Goal: Task Accomplishment & Management: Manage account settings

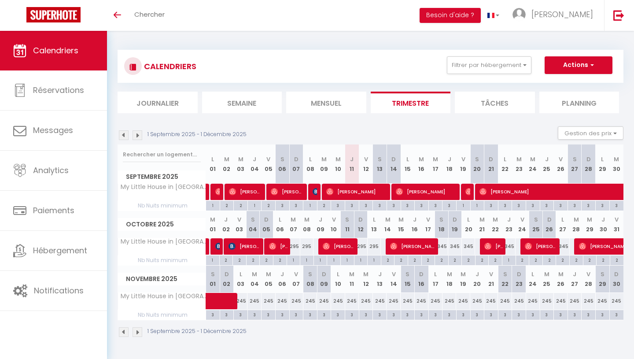
click at [442, 246] on div "345" at bounding box center [442, 246] width 14 height 16
type input "345"
type input "[DATE]"
type input "Dim 19 Octobre 2025"
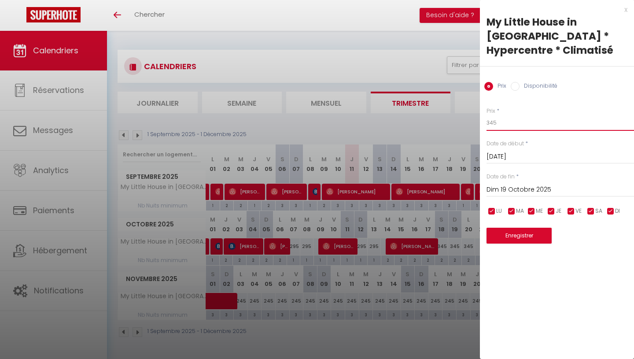
click at [518, 115] on input "345" at bounding box center [559, 123] width 147 height 16
type input "295"
click at [522, 184] on input "Dim 19 Octobre 2025" at bounding box center [559, 189] width 147 height 11
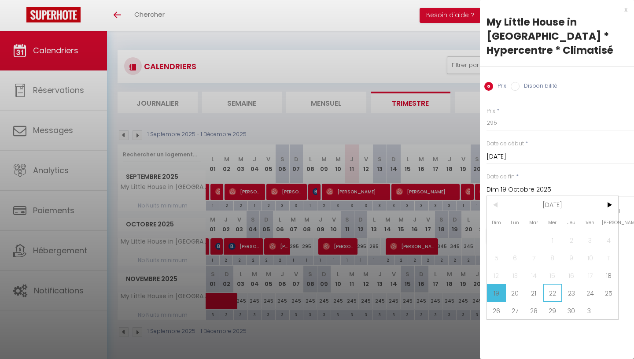
click at [549, 284] on span "22" at bounding box center [552, 293] width 19 height 18
type input "Mer 22 Octobre 2025"
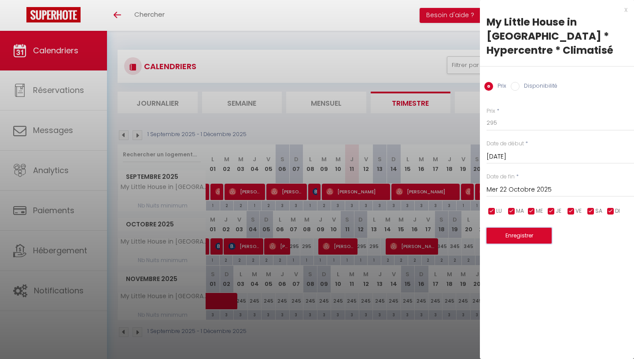
click at [529, 227] on button "Enregistrer" at bounding box center [518, 235] width 65 height 16
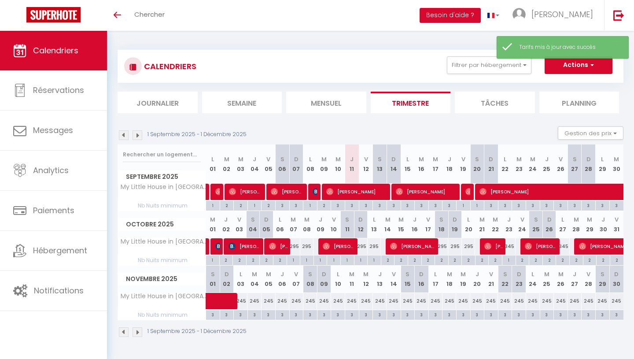
click at [509, 245] on div "345" at bounding box center [509, 246] width 14 height 16
type input "345"
type input "Jeu 23 Octobre 2025"
type input "Ven 24 Octobre 2025"
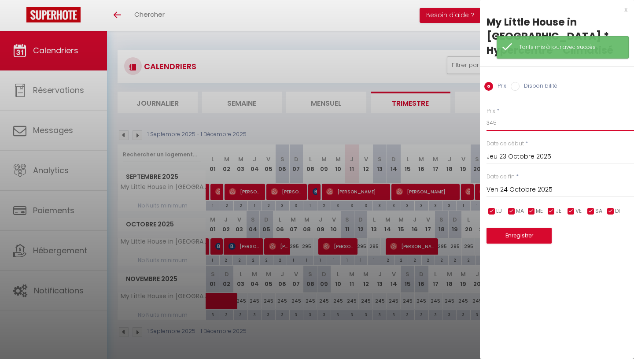
click at [511, 115] on input "345" at bounding box center [559, 123] width 147 height 16
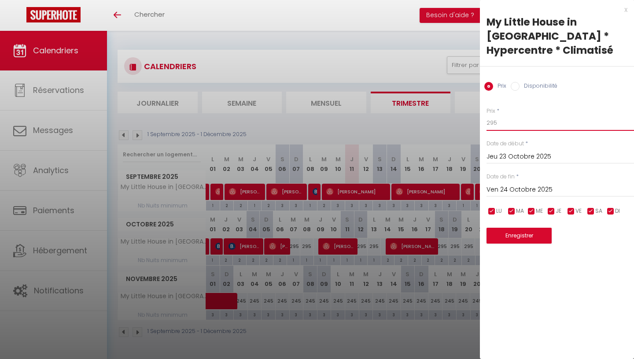
type input "295"
click at [518, 227] on button "Enregistrer" at bounding box center [518, 235] width 65 height 16
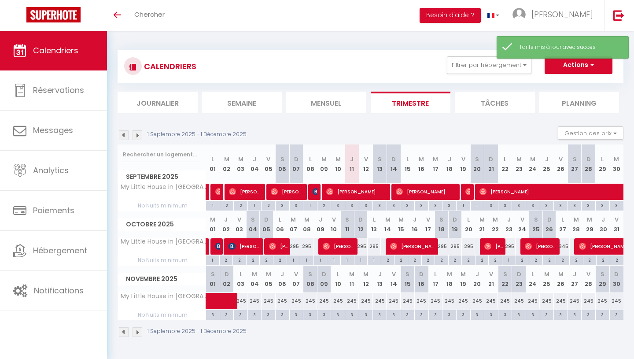
click at [565, 246] on div "345" at bounding box center [563, 246] width 14 height 16
type input "345"
type input "Lun 27 Octobre 2025"
type input "[DATE]"
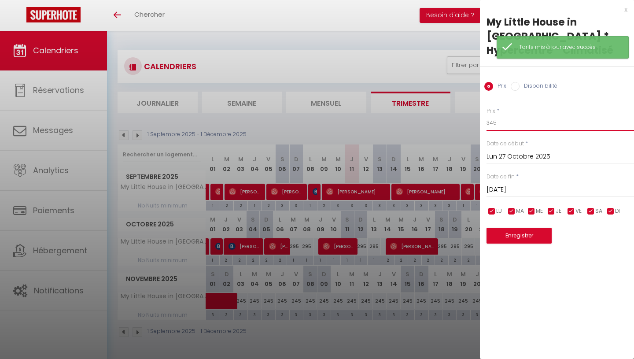
click at [530, 115] on input "345" at bounding box center [559, 123] width 147 height 16
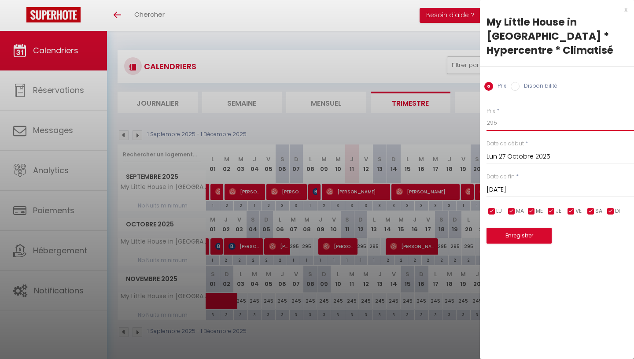
type input "295"
click at [539, 227] on button "Enregistrer" at bounding box center [518, 235] width 65 height 16
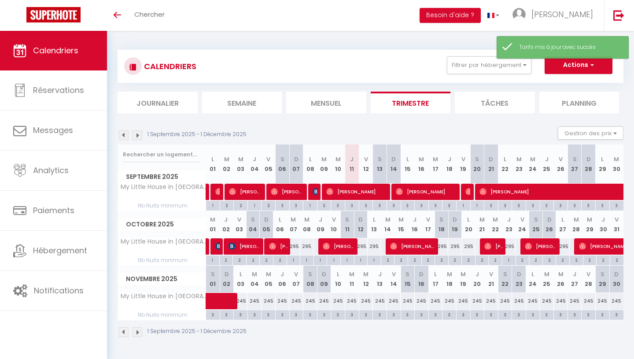
click at [565, 258] on div "2" at bounding box center [562, 259] width 13 height 8
type input "2"
type input "Lun 27 Octobre 2025"
type input "[DATE]"
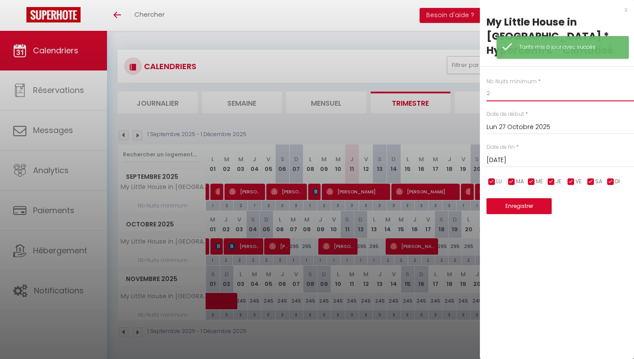
click at [520, 85] on input "2" at bounding box center [559, 93] width 147 height 16
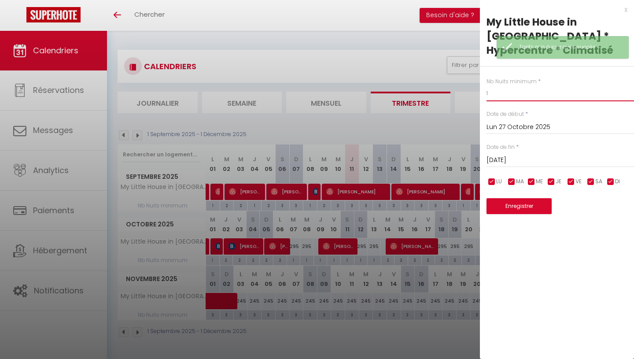
type input "1"
click at [516, 198] on button "Enregistrer" at bounding box center [518, 206] width 65 height 16
